Goal: Information Seeking & Learning: Understand process/instructions

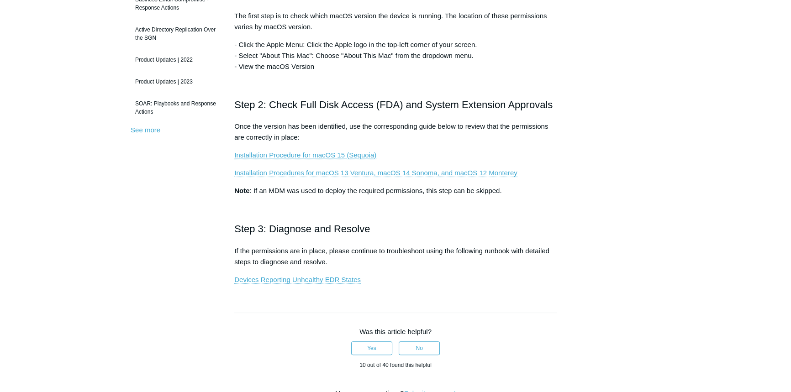
scroll to position [249, 0]
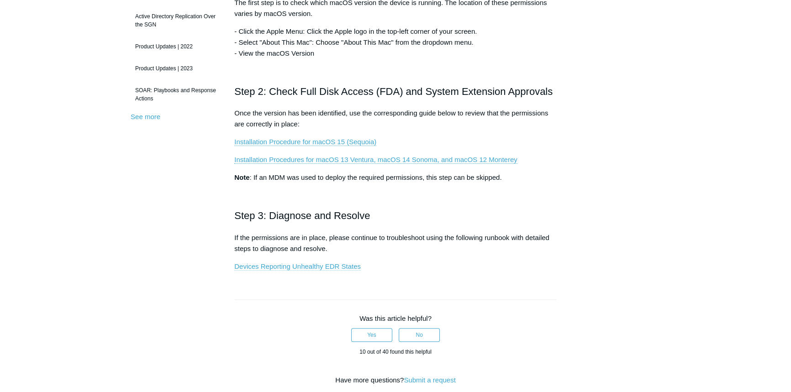
click at [265, 267] on link "Devices Reporting Unhealthy EDR States" at bounding box center [297, 267] width 127 height 8
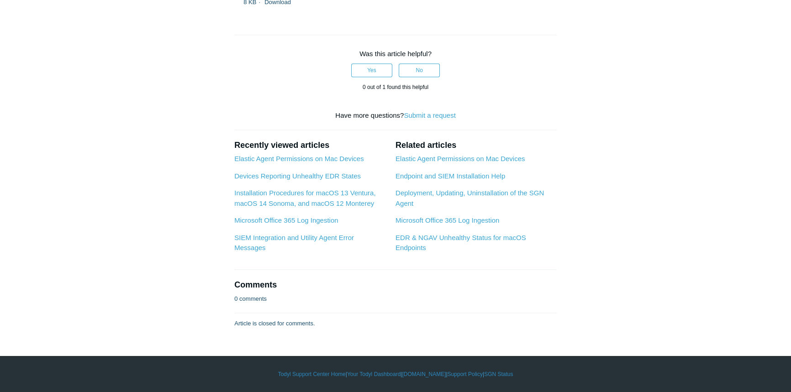
scroll to position [3157, 0]
drag, startPoint x: 235, startPoint y: 88, endPoint x: 428, endPoint y: 79, distance: 192.9
copy article "Loremipsumdo Sitametco adi eliTS 02 (Doeiusm) Tempor Inc utl etdolore ma aliqua…"
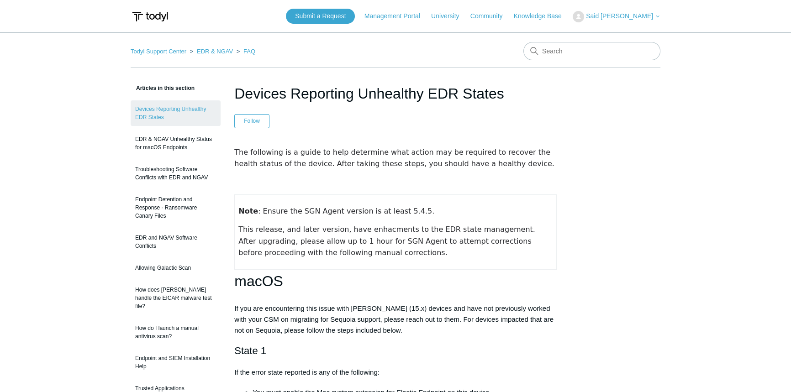
click at [239, 90] on h1 "Devices Reporting Unhealthy EDR States" at bounding box center [395, 94] width 322 height 22
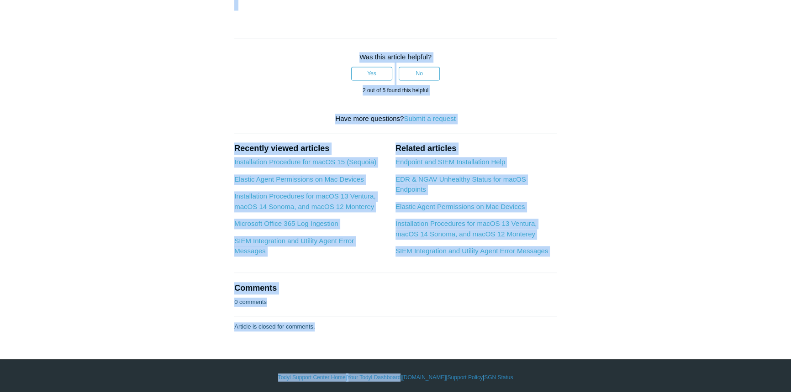
scroll to position [1634, 0]
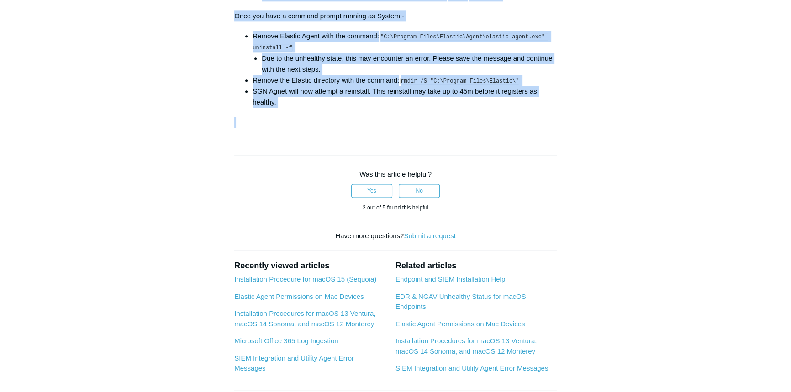
drag, startPoint x: 239, startPoint y: 90, endPoint x: 436, endPoint y: 116, distance: 198.5
copy article "Devices Reporting Unhealthy EDR States Follow Not yet followed by anyone The fo…"
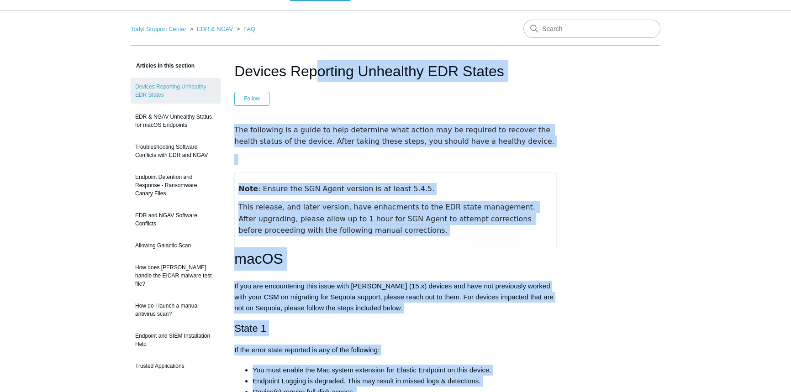
scroll to position [0, 0]
